Goal: Task Accomplishment & Management: Use online tool/utility

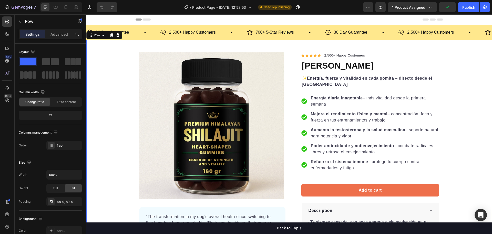
click at [457, 76] on div "Product Images "The transformation in my dog's overall health since switching t…" at bounding box center [289, 189] width 406 height 274
click at [65, 7] on icon at bounding box center [65, 7] width 5 height 5
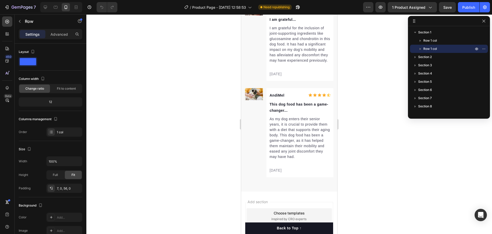
scroll to position [2593, 0]
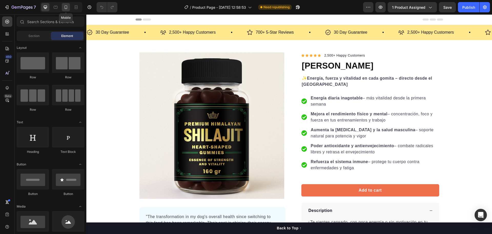
click at [67, 7] on icon at bounding box center [66, 7] width 3 height 4
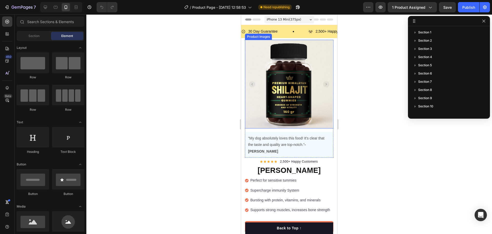
click at [326, 83] on icon "Carousel Next Arrow" at bounding box center [326, 84] width 1 height 2
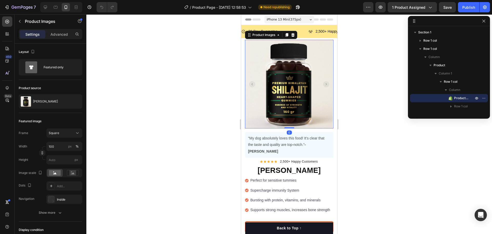
click at [326, 83] on icon "Carousel Next Arrow" at bounding box center [326, 84] width 1 height 2
click at [323, 82] on icon "Carousel Next Arrow" at bounding box center [326, 84] width 6 height 6
click at [354, 110] on div at bounding box center [289, 123] width 406 height 219
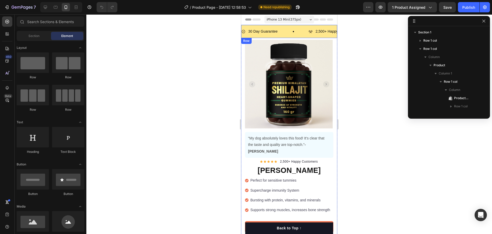
click at [276, 25] on div "30 Day Guarantee Item List 2,500+ Happy Customers Item List 700+ 5-Star Reviews…" at bounding box center [289, 31] width 96 height 13
click at [291, 26] on div "30 Day Guarantee Item List 2,500+ Happy Customers Item List 700+ 5-Star Reviews…" at bounding box center [289, 31] width 96 height 13
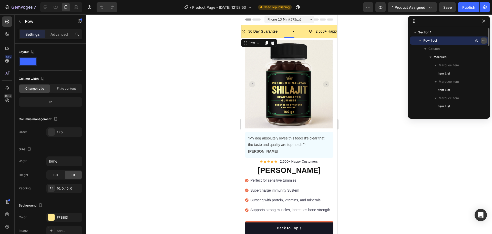
drag, startPoint x: 485, startPoint y: 40, endPoint x: 482, endPoint y: 40, distance: 2.9
click at [482, 40] on icon "button" at bounding box center [484, 40] width 4 height 4
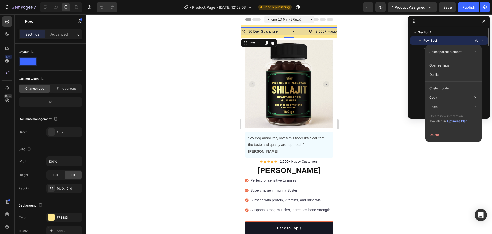
drag, startPoint x: 416, startPoint y: 39, endPoint x: 417, endPoint y: 42, distance: 2.9
click at [414, 52] on div "Row 1 col Column Marquee Marquee Item Item List Marquee Item Item List Marquee …" at bounding box center [449, 73] width 78 height 74
click at [420, 39] on icon "button" at bounding box center [420, 40] width 5 height 5
click at [375, 35] on div at bounding box center [289, 123] width 406 height 219
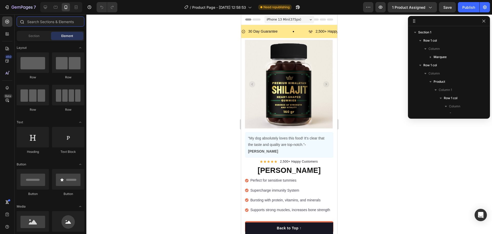
click at [47, 23] on input "text" at bounding box center [51, 21] width 68 height 10
click at [35, 34] on span "Section" at bounding box center [33, 36] width 11 height 5
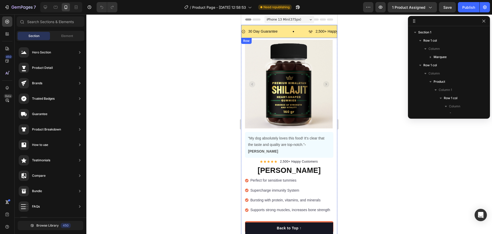
click at [291, 27] on div "30 Day Guarantee Item List 2,500+ Happy Customers Item List 700+ 5-Star Reviews…" at bounding box center [289, 31] width 96 height 13
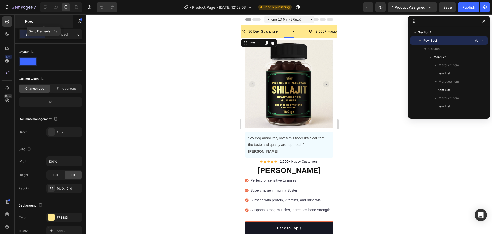
click at [19, 20] on icon "button" at bounding box center [20, 21] width 4 height 4
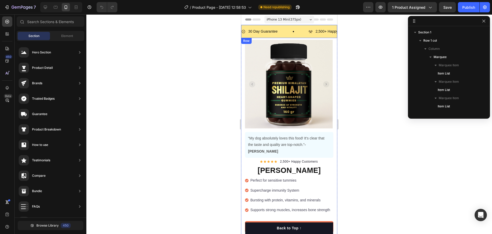
click at [306, 27] on div "30 Day Guarantee Item List 2,500+ Happy Customers Item List 700+ 5-Star Reviews…" at bounding box center [289, 31] width 96 height 13
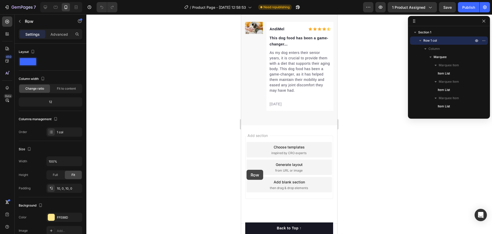
scroll to position [1858, 0]
drag, startPoint x: 245, startPoint y: 44, endPoint x: 248, endPoint y: 128, distance: 84.2
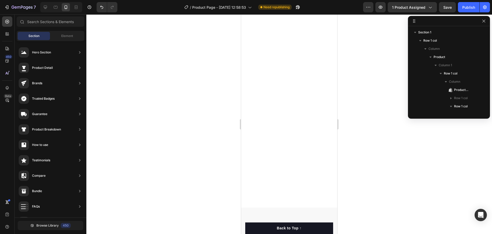
scroll to position [0, 0]
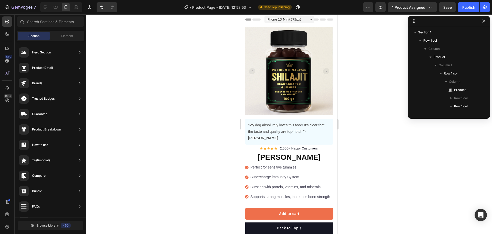
click at [287, 18] on span "iPhone 13 Mini ( 375 px)" at bounding box center [284, 19] width 35 height 5
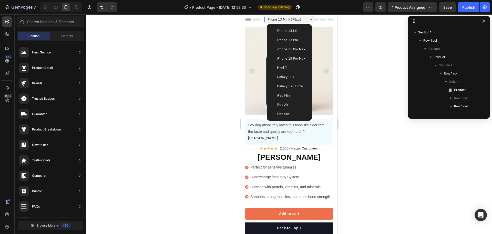
click at [296, 84] on span "Galaxy S20 Ultra" at bounding box center [290, 86] width 26 height 5
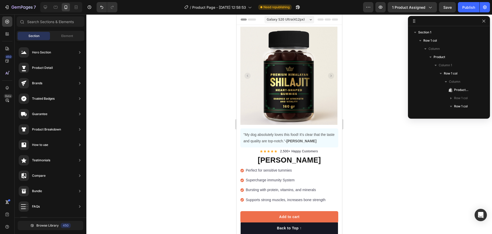
click at [301, 17] on div "Galaxy S20 Ultra ( 412 px)" at bounding box center [289, 20] width 50 height 8
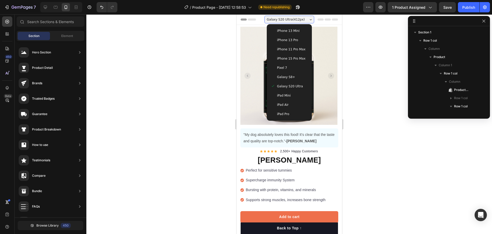
click at [291, 74] on div "Galaxy S8+" at bounding box center [289, 76] width 41 height 9
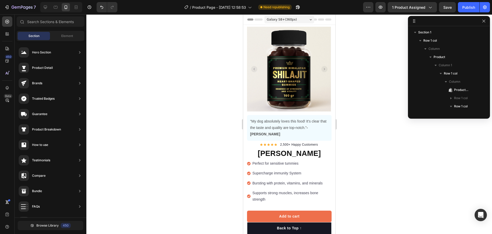
drag, startPoint x: 333, startPoint y: 98, endPoint x: 580, endPoint y: 40, distance: 253.6
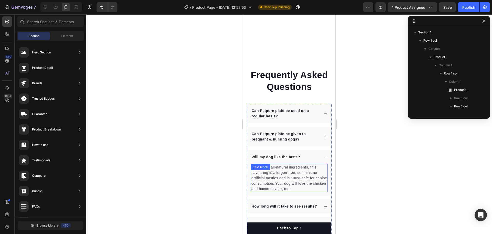
scroll to position [2077, 0]
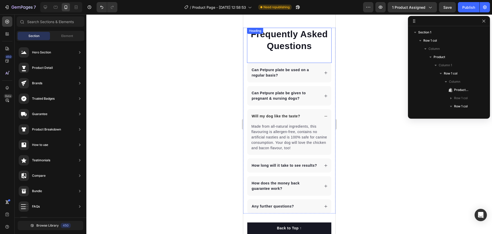
click at [296, 57] on div "Frequently Asked Questions Heading" at bounding box center [289, 45] width 85 height 35
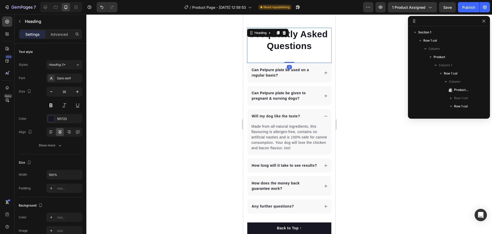
scroll to position [383, 0]
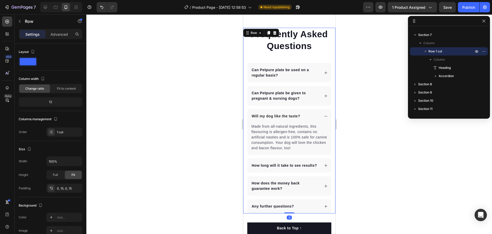
click at [245, 36] on div "Frequently Asked Questions Heading Can Petpure plate be used on a regular basis…" at bounding box center [289, 120] width 92 height 185
click at [450, 8] on span "Save" at bounding box center [448, 7] width 8 height 4
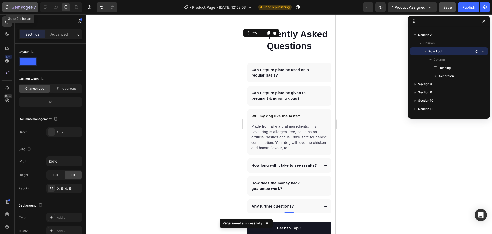
click at [7, 7] on icon "button" at bounding box center [6, 7] width 5 height 5
